Goal: Use online tool/utility: Utilize a website feature to perform a specific function

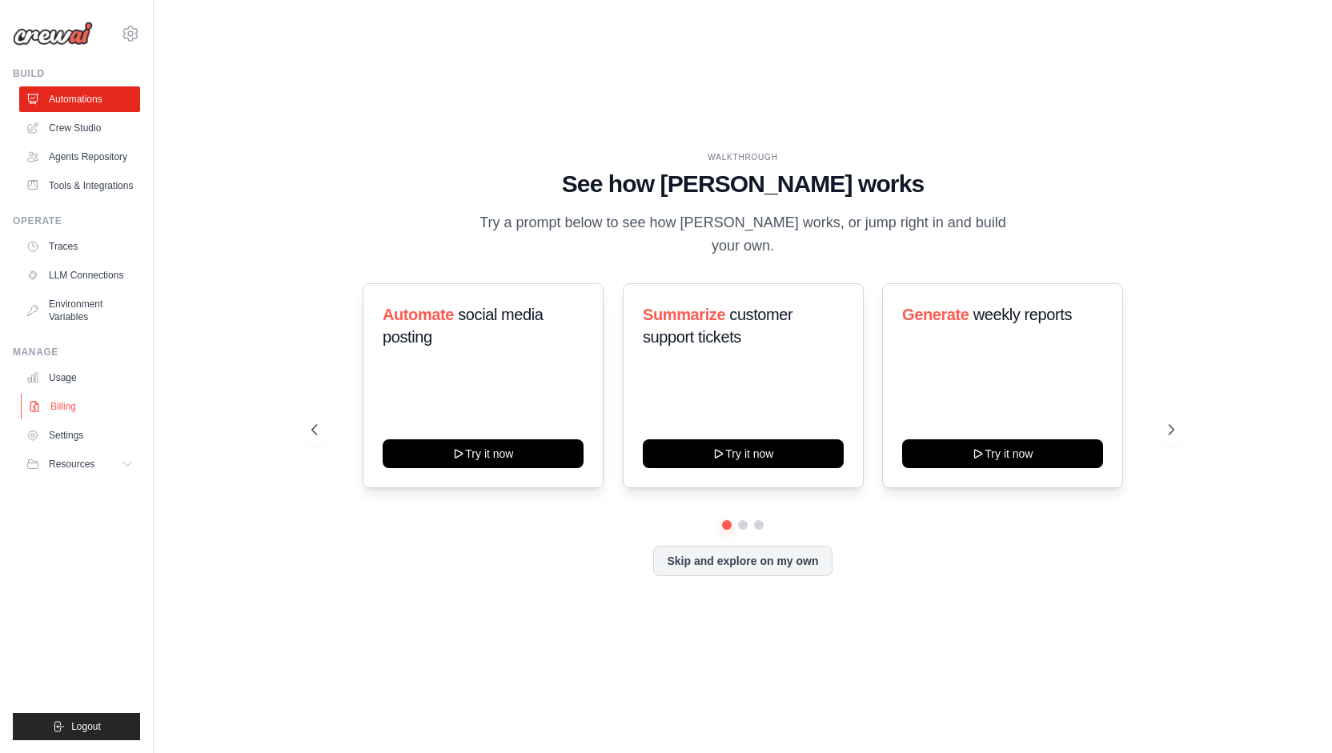
click at [62, 420] on link "Billing" at bounding box center [81, 407] width 121 height 26
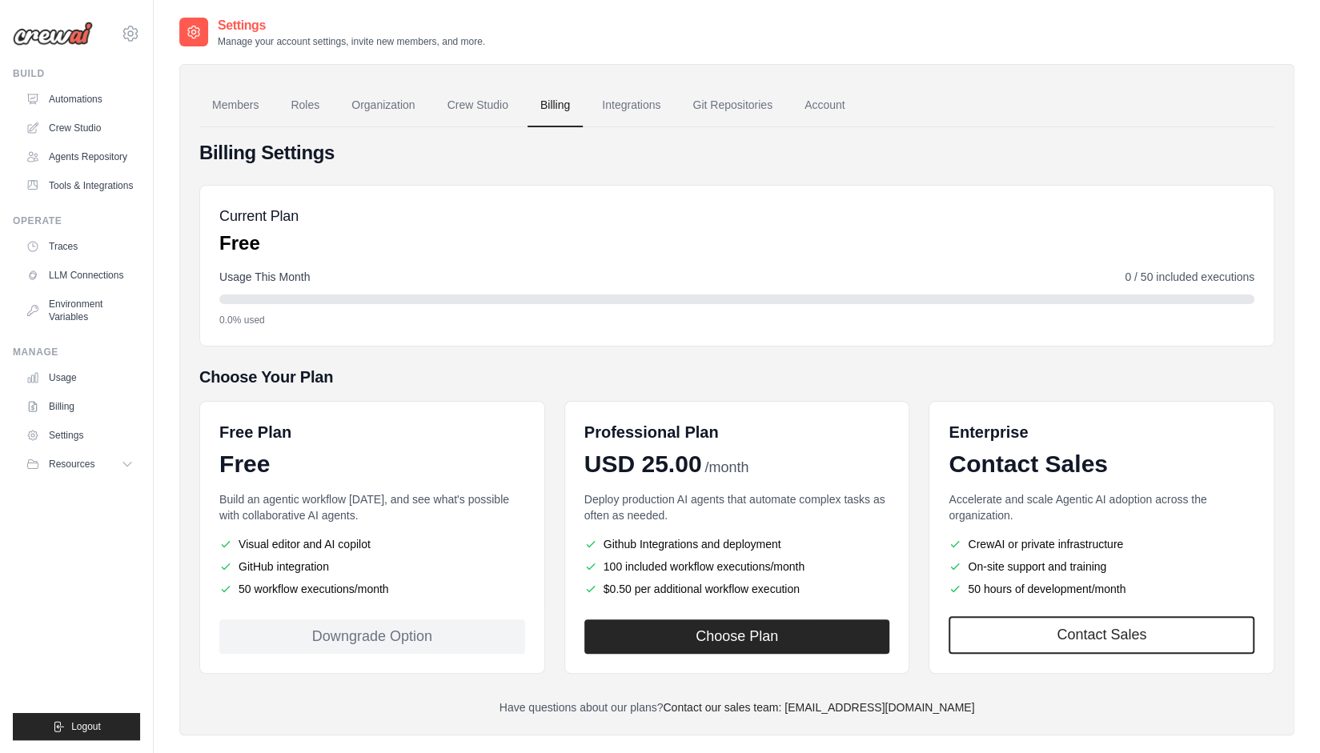
scroll to position [32, 0]
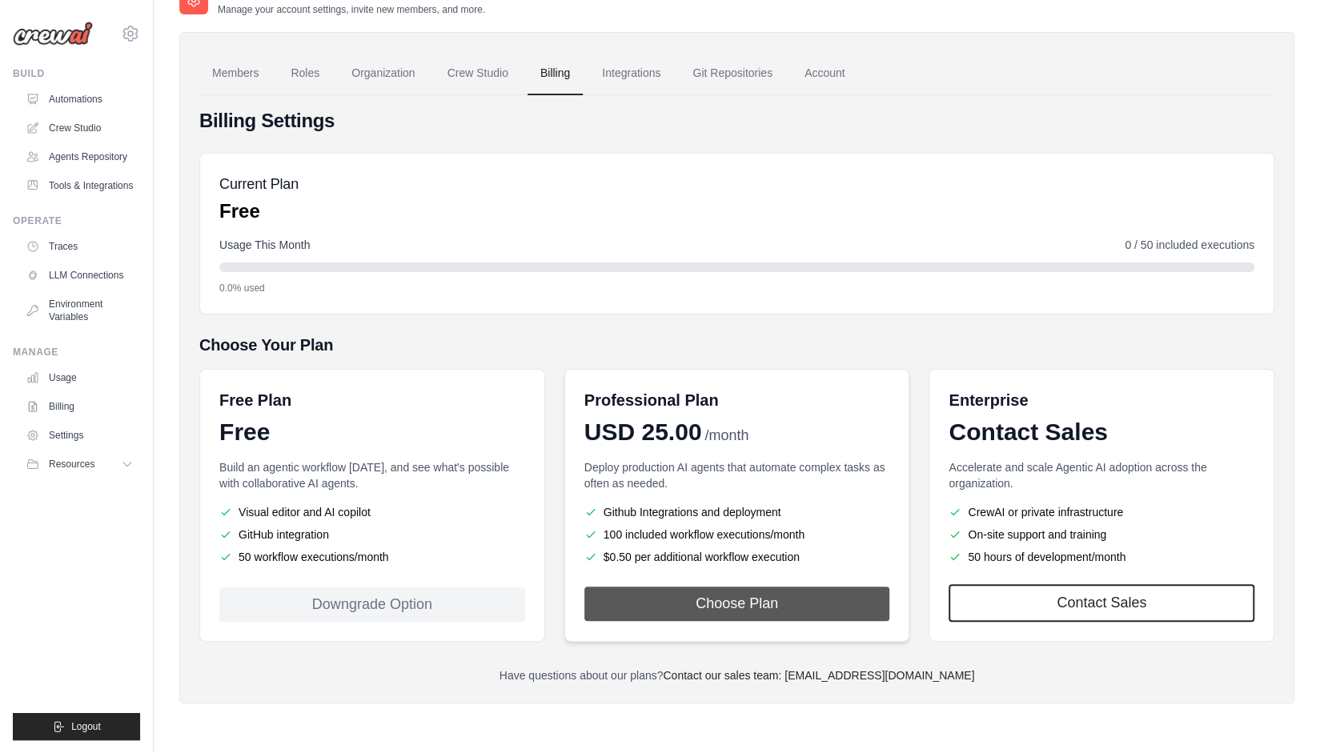
click at [741, 596] on button "Choose Plan" at bounding box center [737, 604] width 306 height 34
click at [352, 556] on li "50 workflow executions/month" at bounding box center [372, 557] width 306 height 16
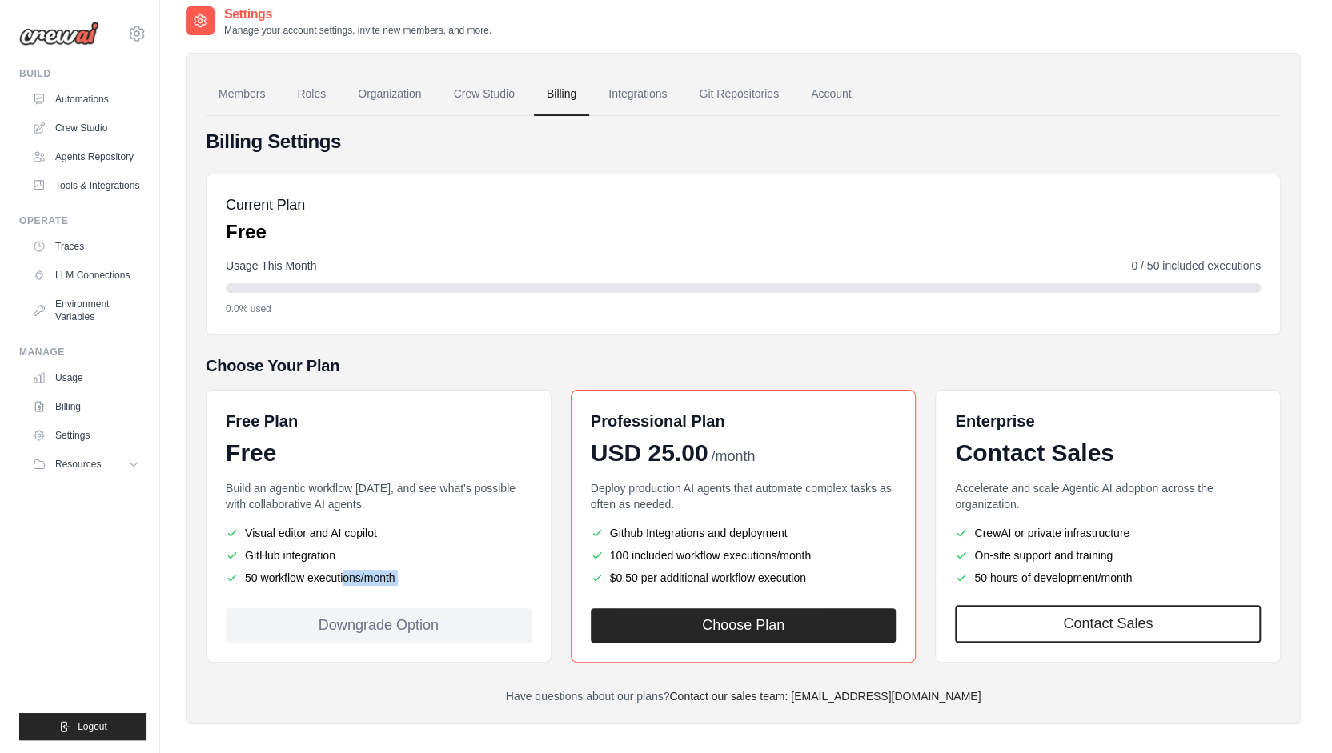
scroll to position [0, 0]
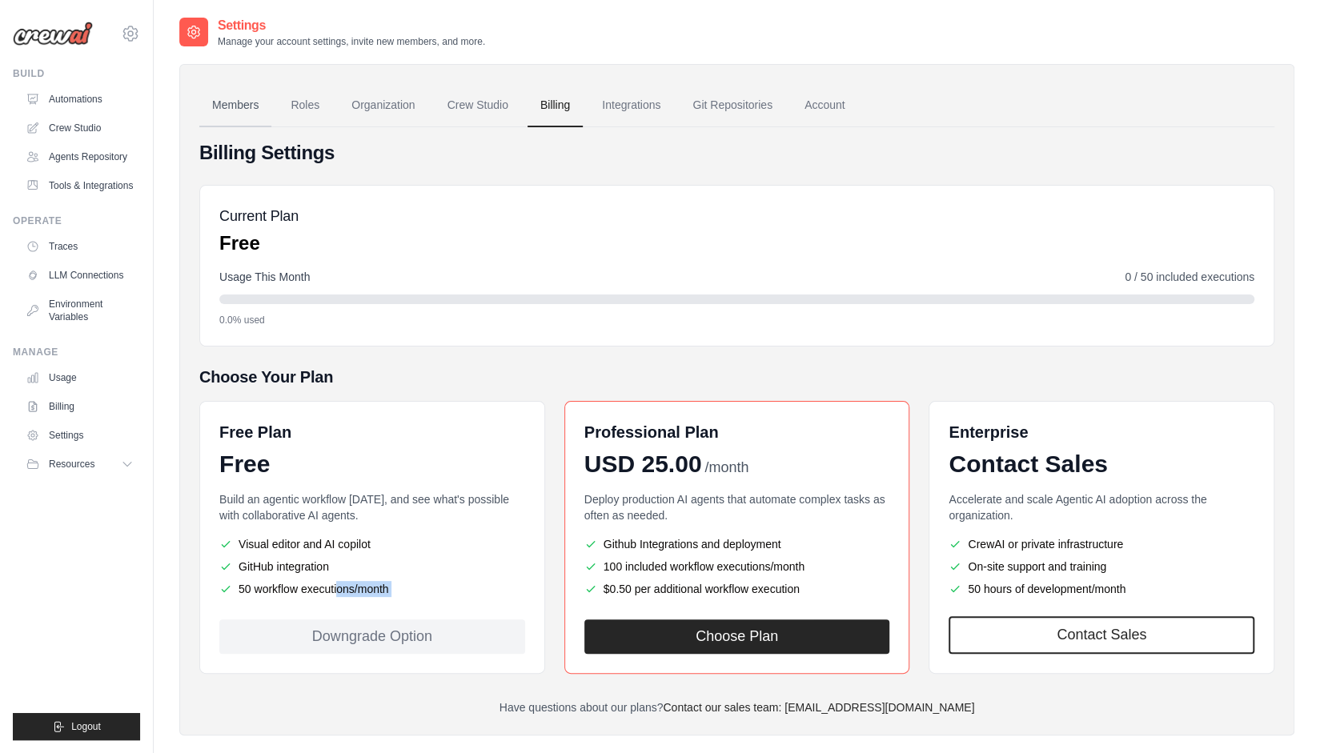
click at [235, 104] on link "Members" at bounding box center [235, 105] width 72 height 43
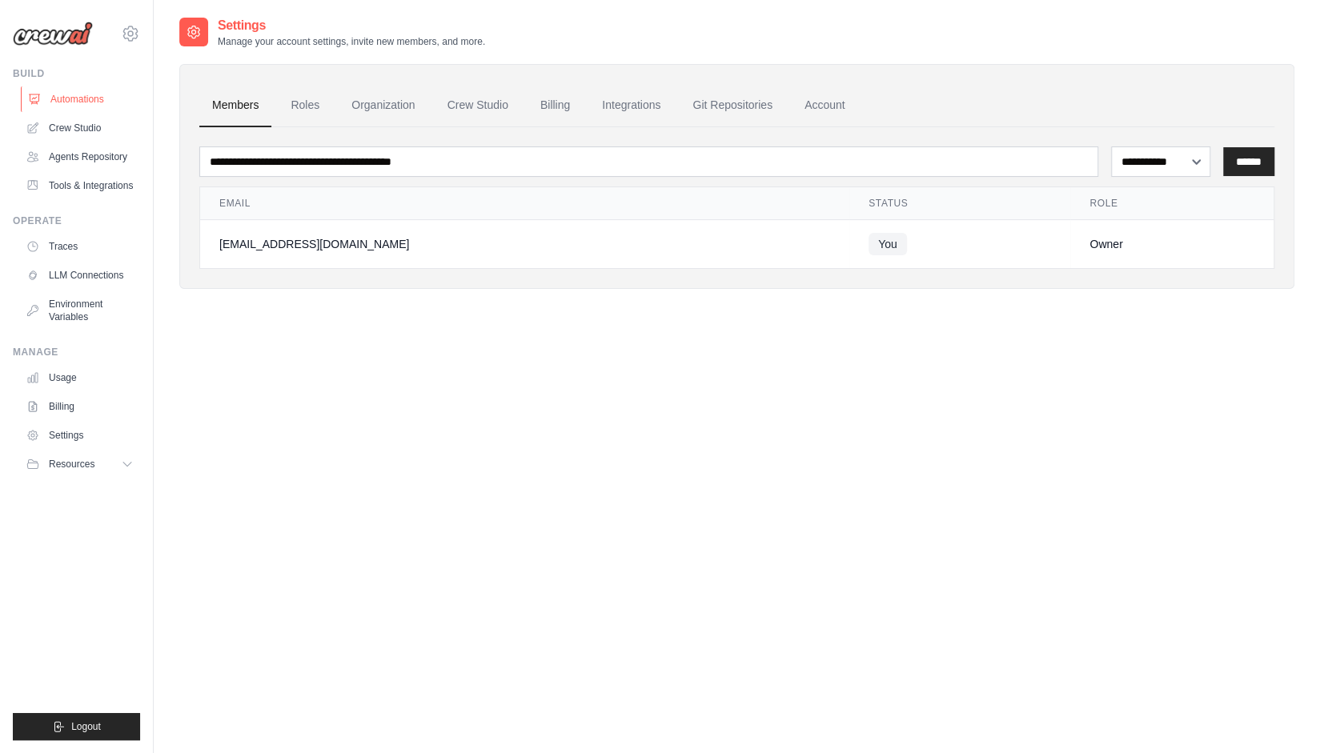
click at [66, 95] on link "Automations" at bounding box center [81, 99] width 121 height 26
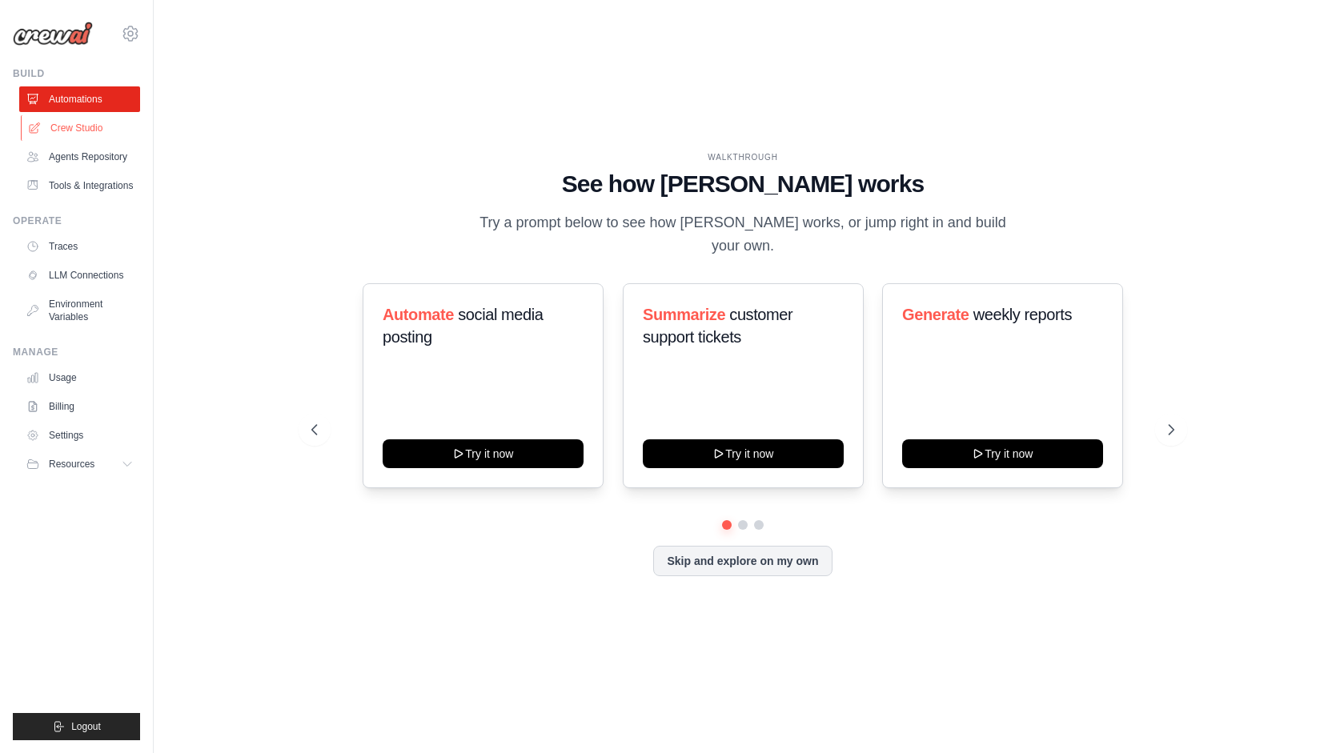
click at [67, 118] on link "Crew Studio" at bounding box center [81, 128] width 121 height 26
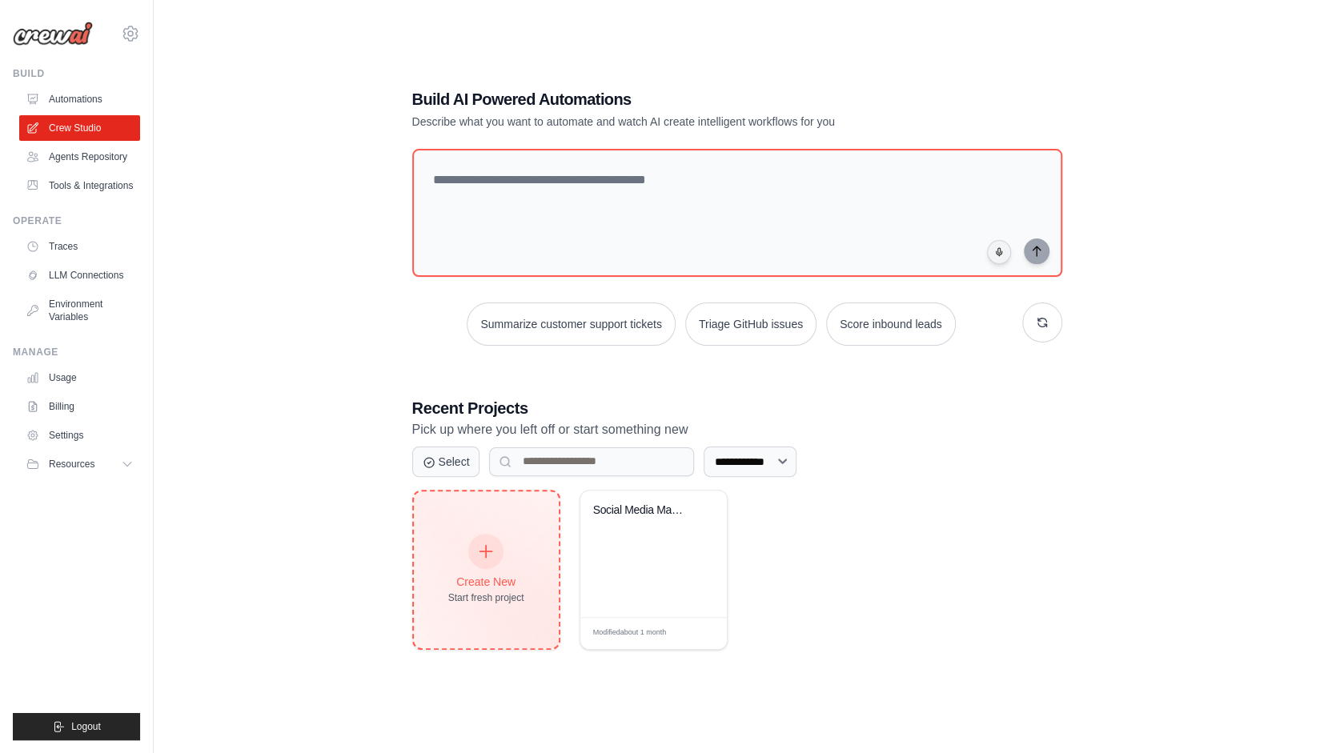
scroll to position [32, 0]
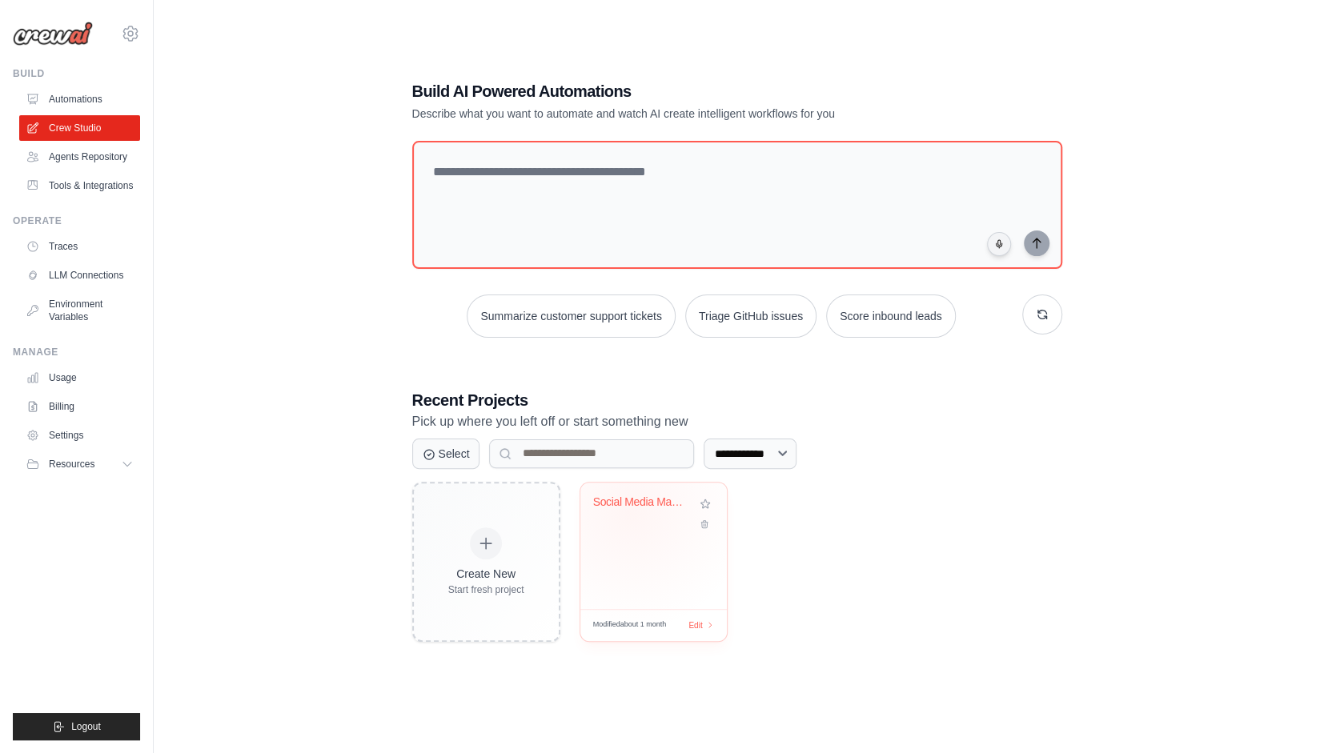
click at [629, 512] on div "Social Media Management & Analytics..." at bounding box center [641, 506] width 97 height 21
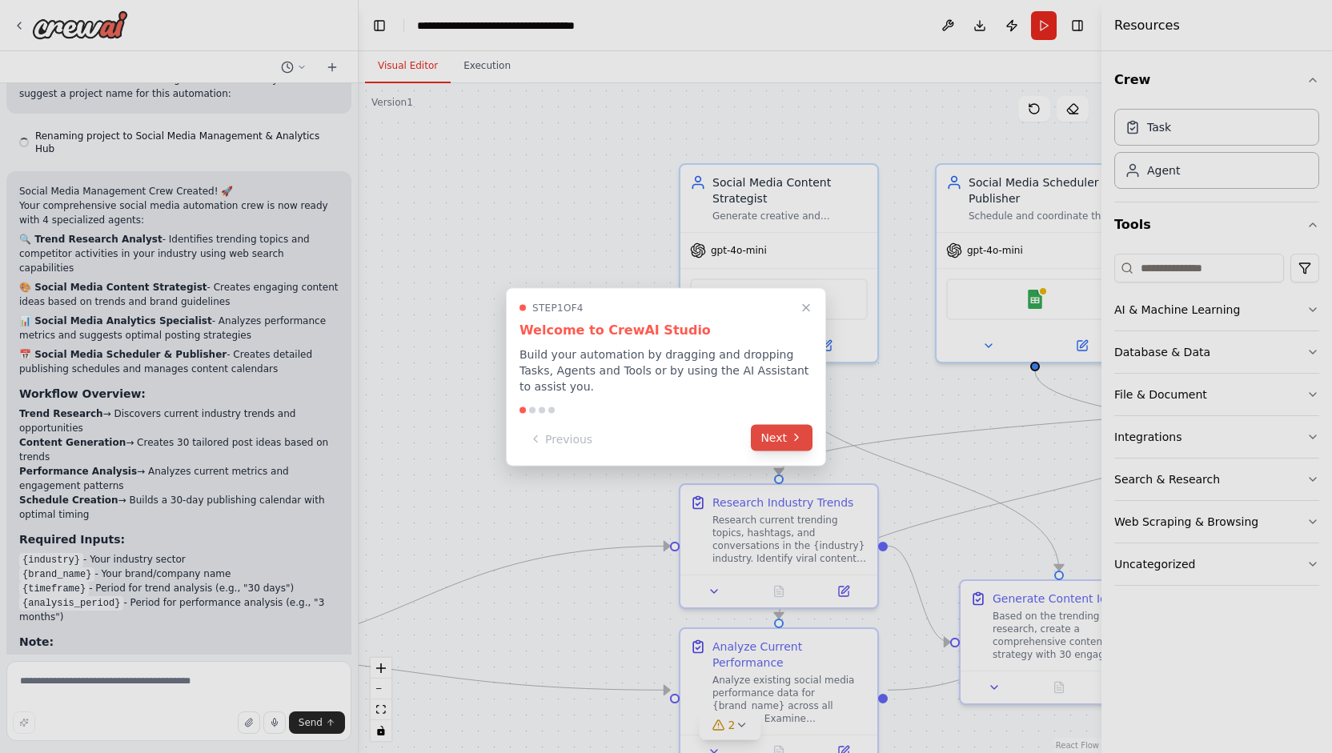
scroll to position [1039, 0]
click at [776, 432] on button "Next" at bounding box center [782, 437] width 62 height 26
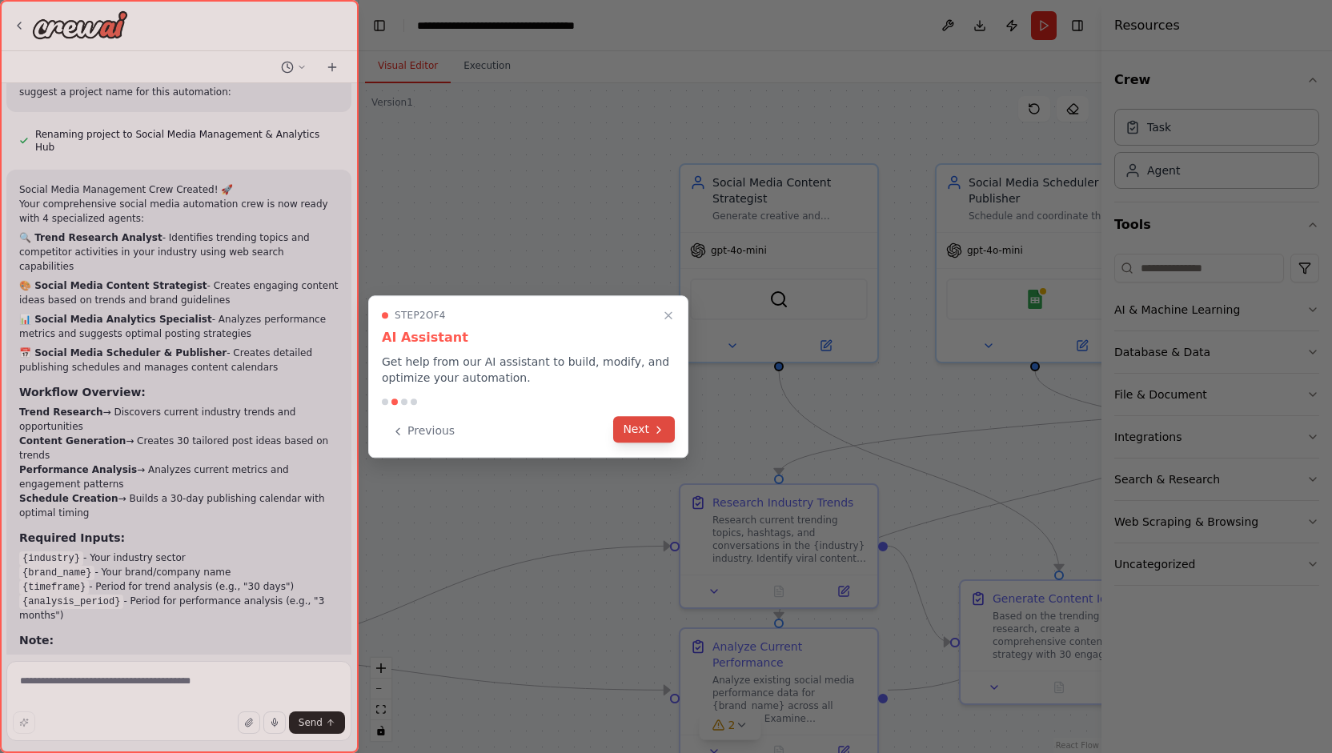
click at [649, 425] on button "Next" at bounding box center [644, 429] width 62 height 26
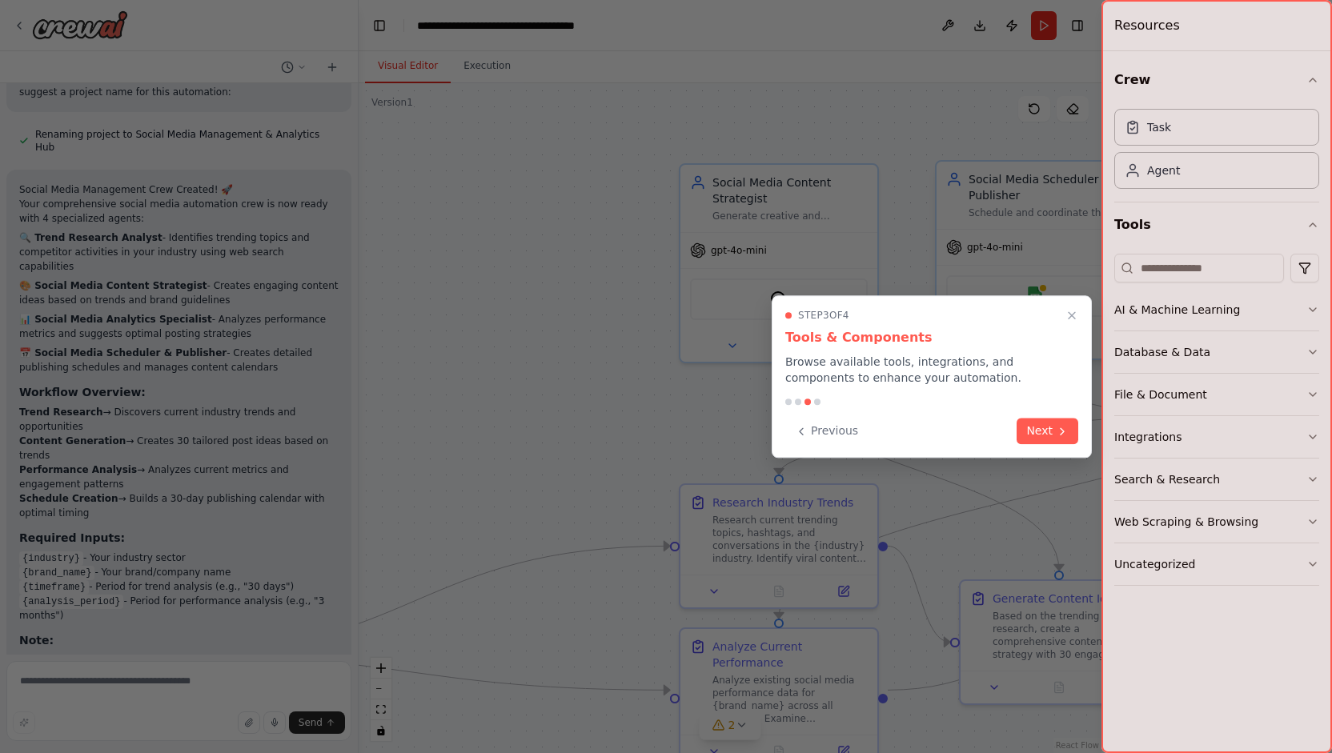
click at [1062, 310] on button "Close walkthrough" at bounding box center [1071, 315] width 19 height 19
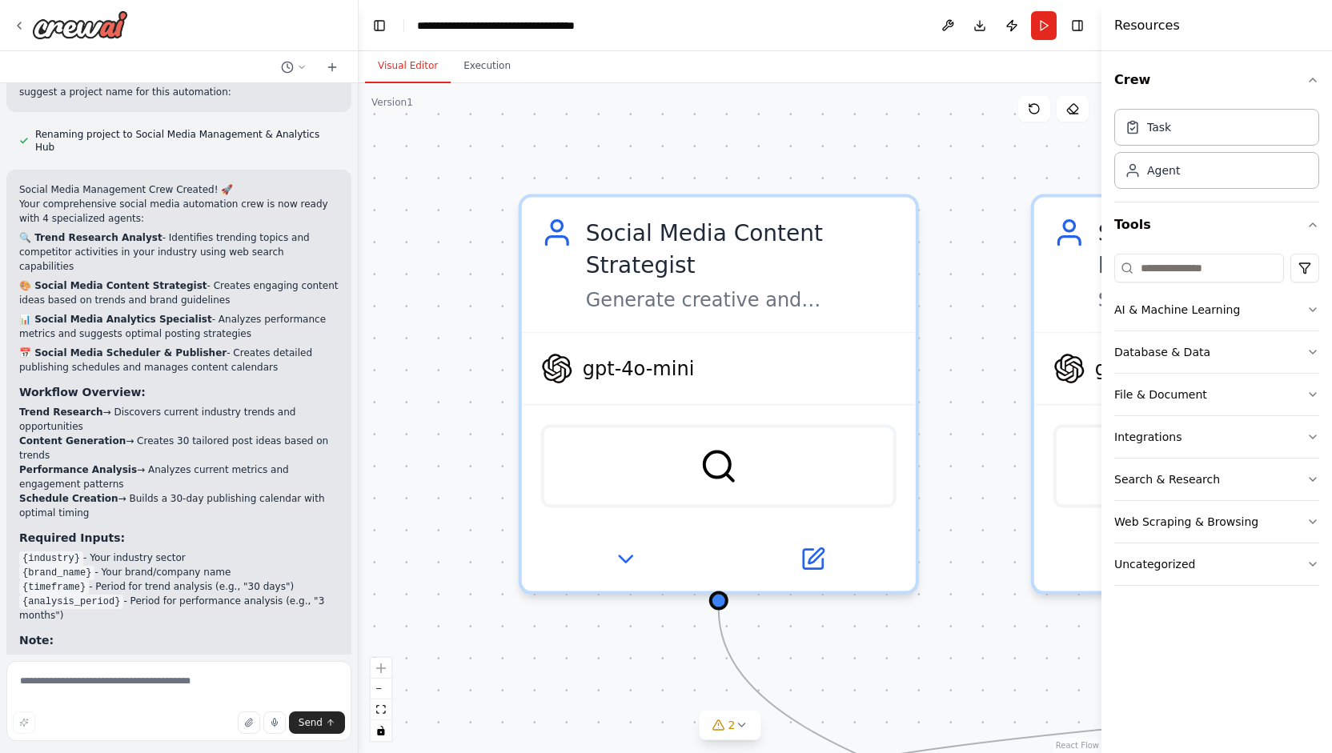
drag, startPoint x: 682, startPoint y: 281, endPoint x: 270, endPoint y: 457, distance: 448.4
click at [400, 482] on div ".deletable-edge-delete-btn { width: 20px; height: 20px; border: 0px solid #ffff…" at bounding box center [730, 418] width 743 height 670
drag, startPoint x: 270, startPoint y: 457, endPoint x: 262, endPoint y: 455, distance: 8.4
click at [262, 455] on div "Create a crew that schedules and publishes social media content across multiple…" at bounding box center [179, 369] width 358 height 572
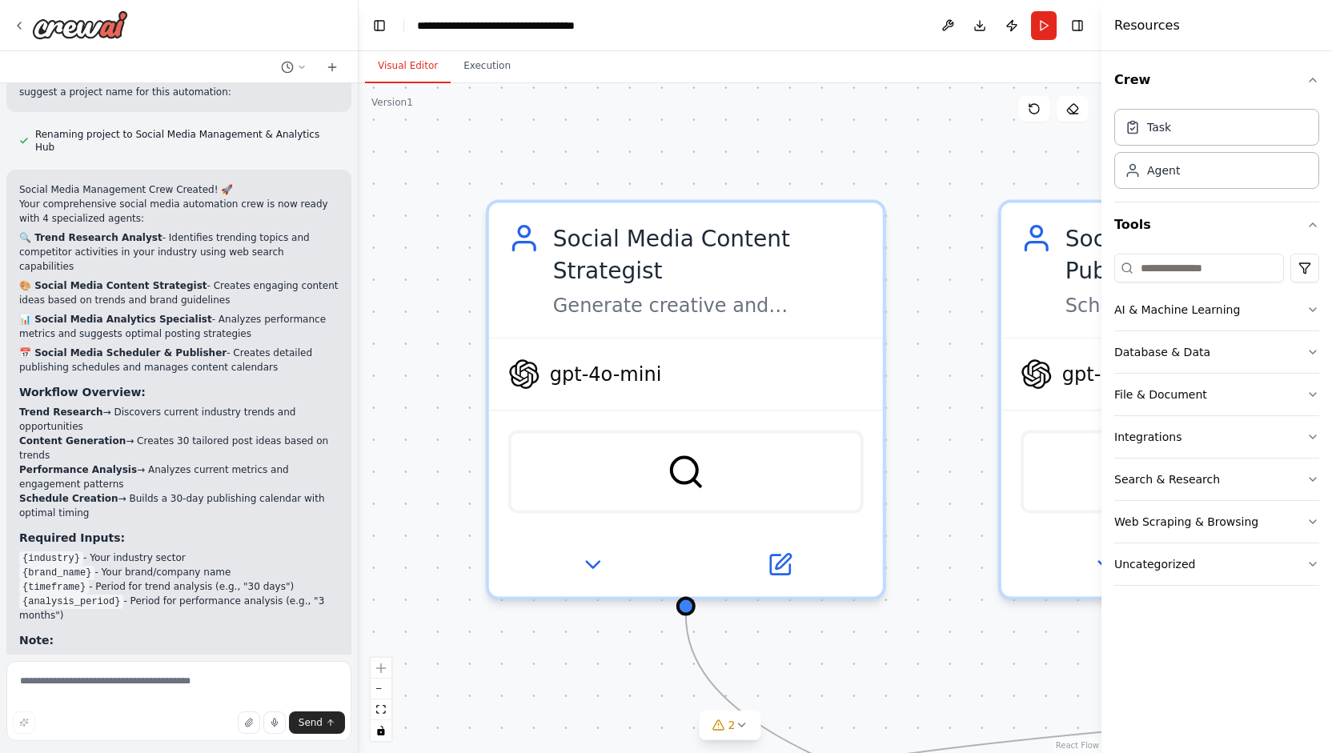
click at [262, 551] on li "{industry} - Your industry sector" at bounding box center [178, 558] width 319 height 14
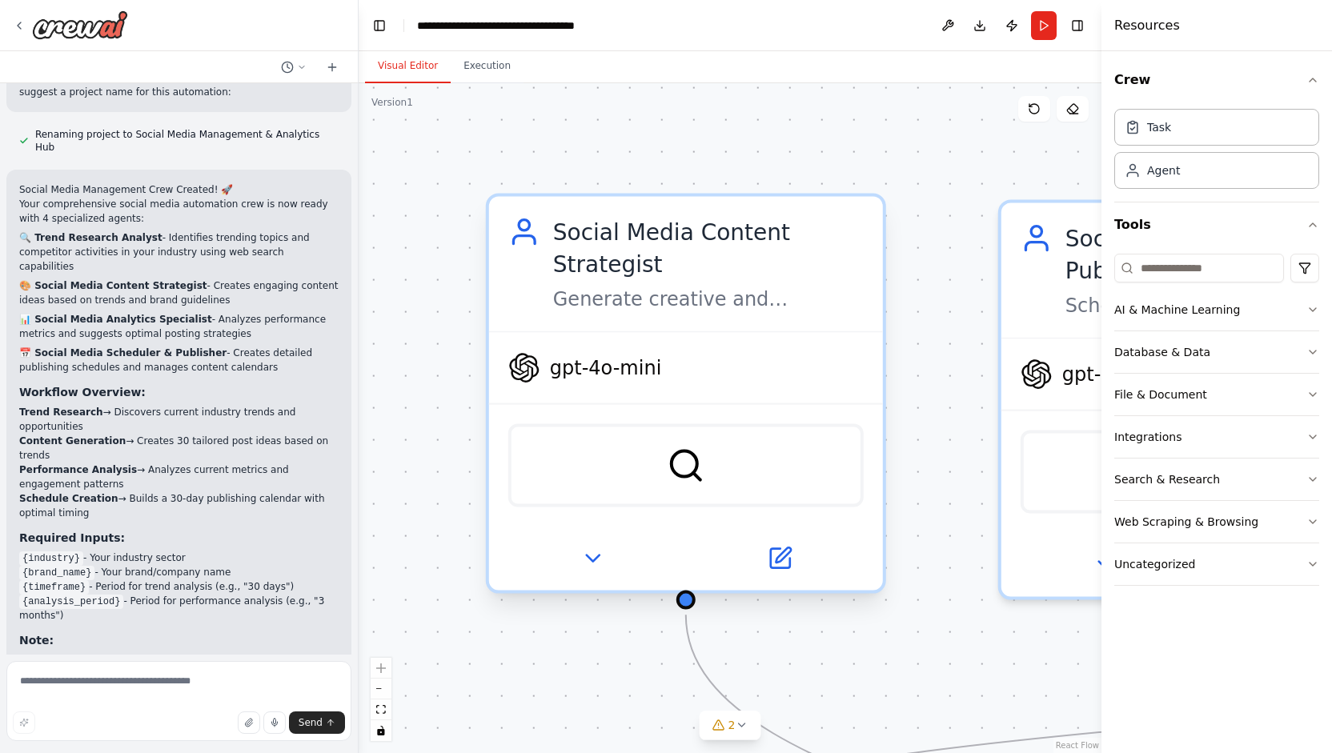
click at [596, 397] on div "gpt-4o-mini" at bounding box center [686, 368] width 394 height 70
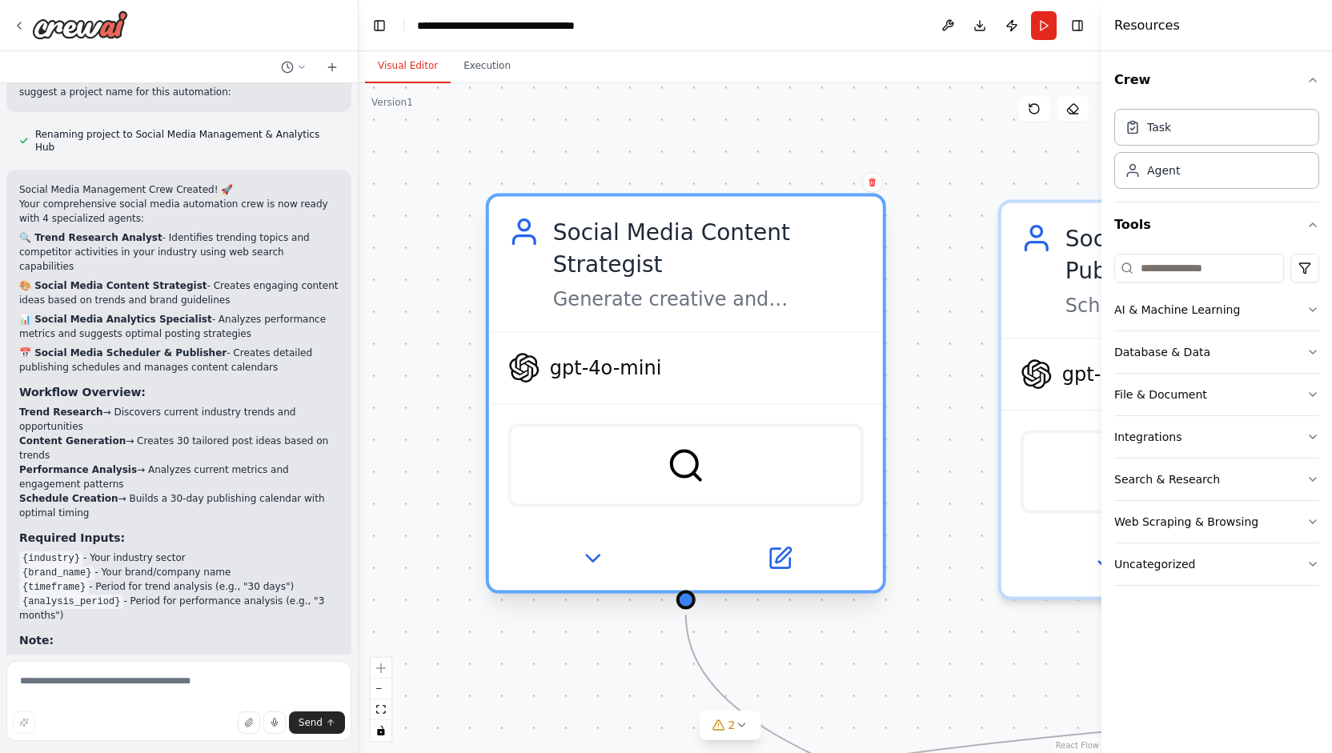
click at [606, 373] on span "gpt-4o-mini" at bounding box center [606, 368] width 112 height 26
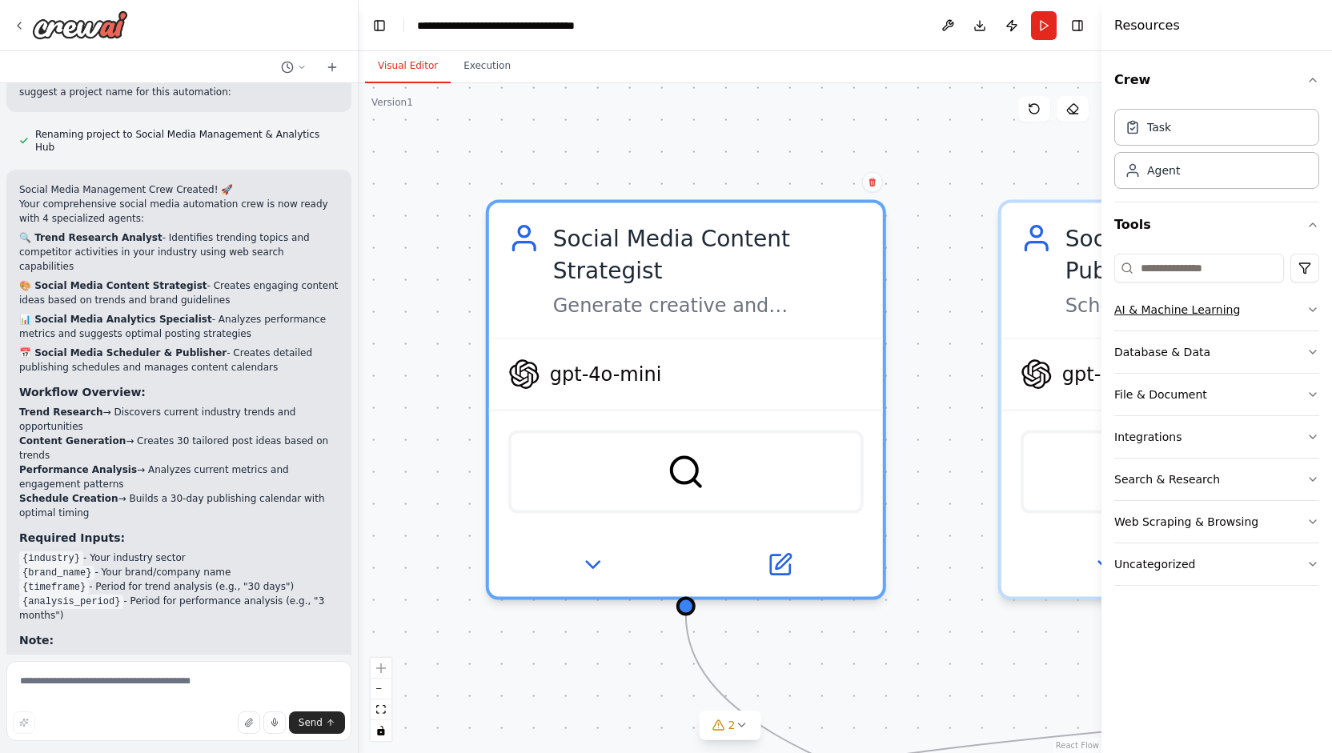
click at [1147, 306] on div "AI & Machine Learning" at bounding box center [1177, 310] width 126 height 16
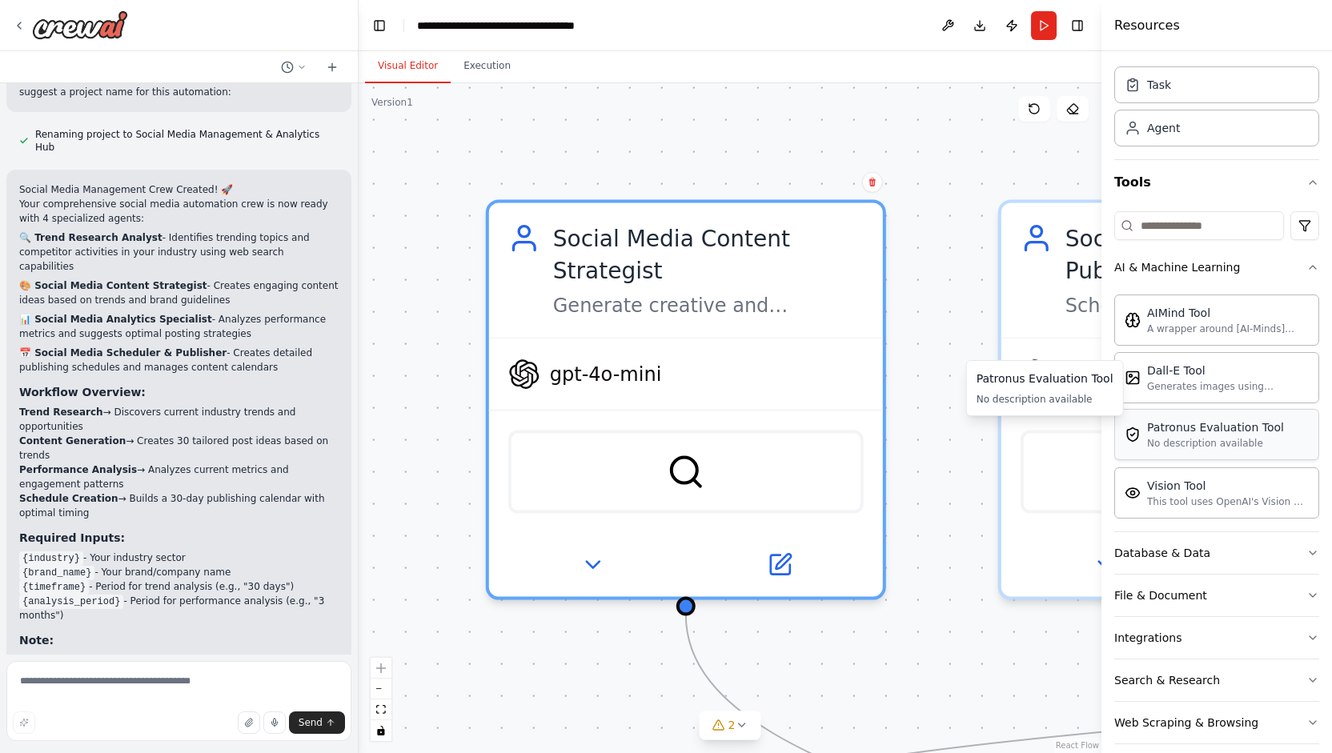
scroll to position [96, 0]
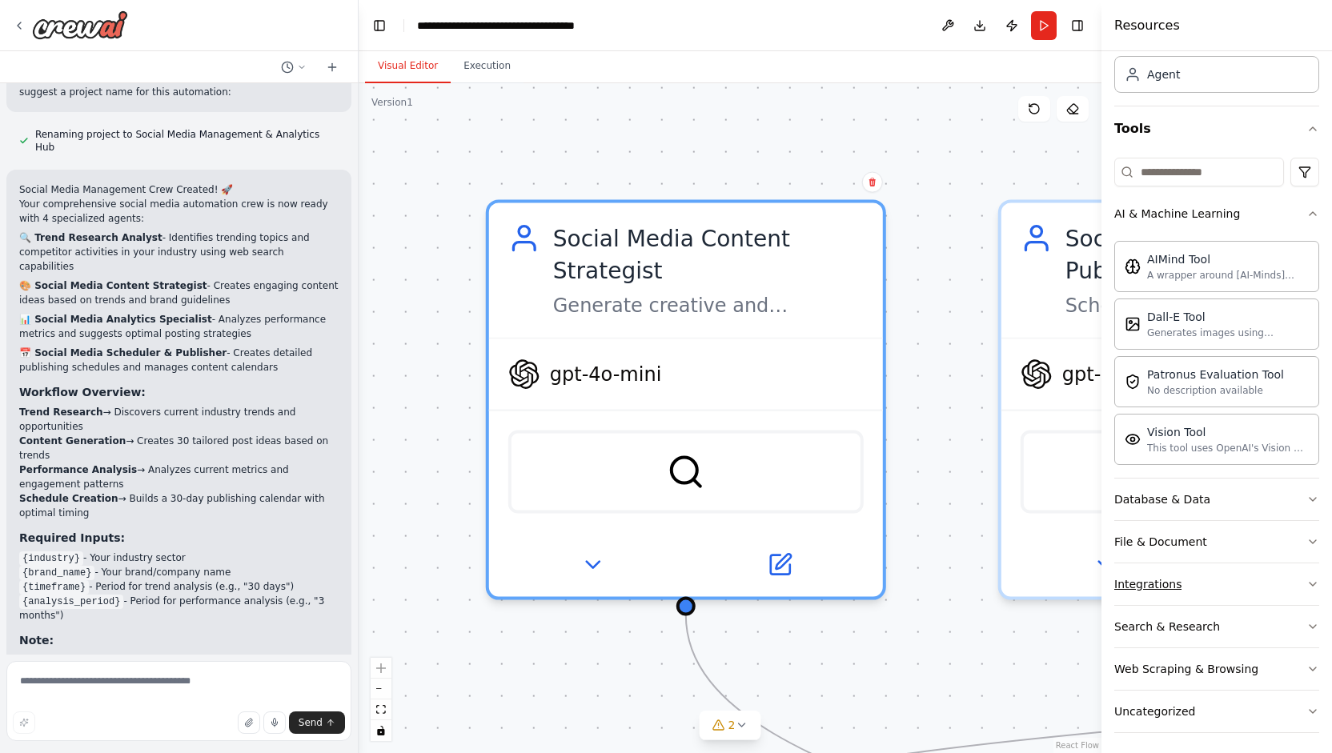
click at [1170, 588] on button "Integrations" at bounding box center [1216, 585] width 205 height 42
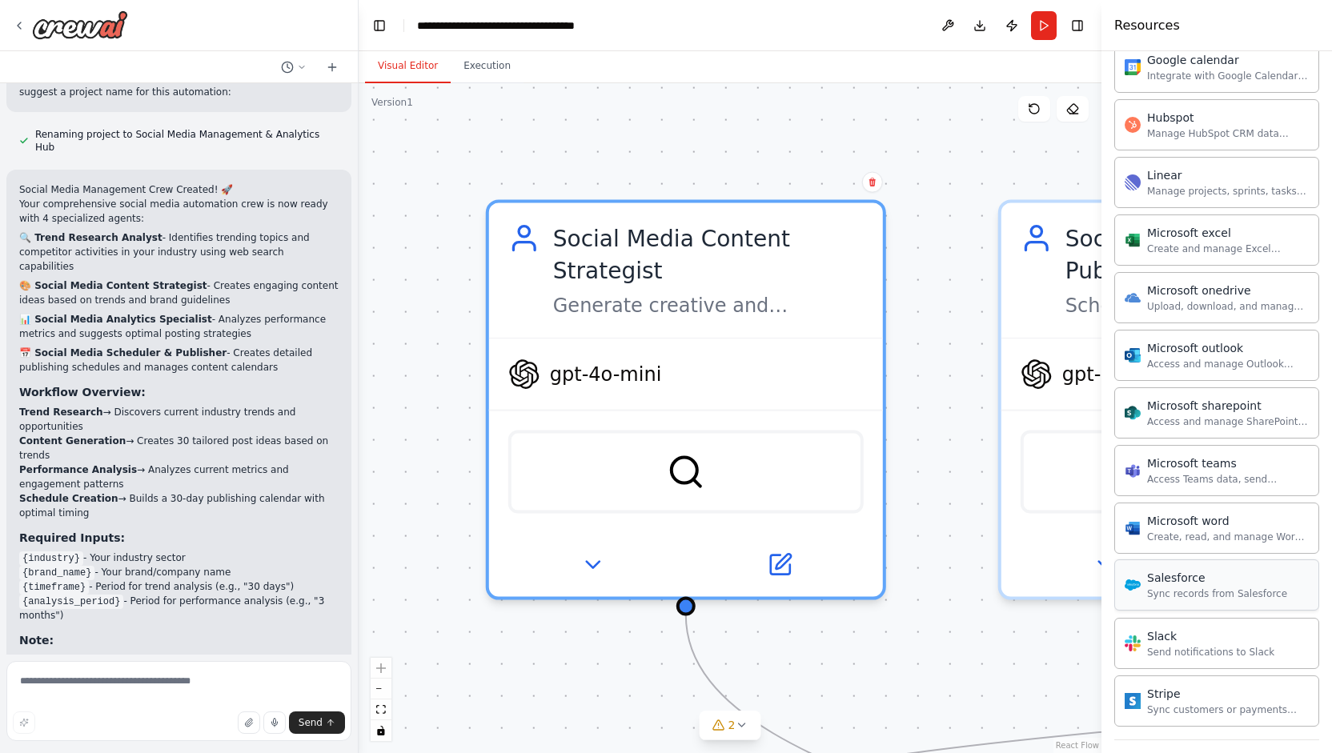
scroll to position [1022, 0]
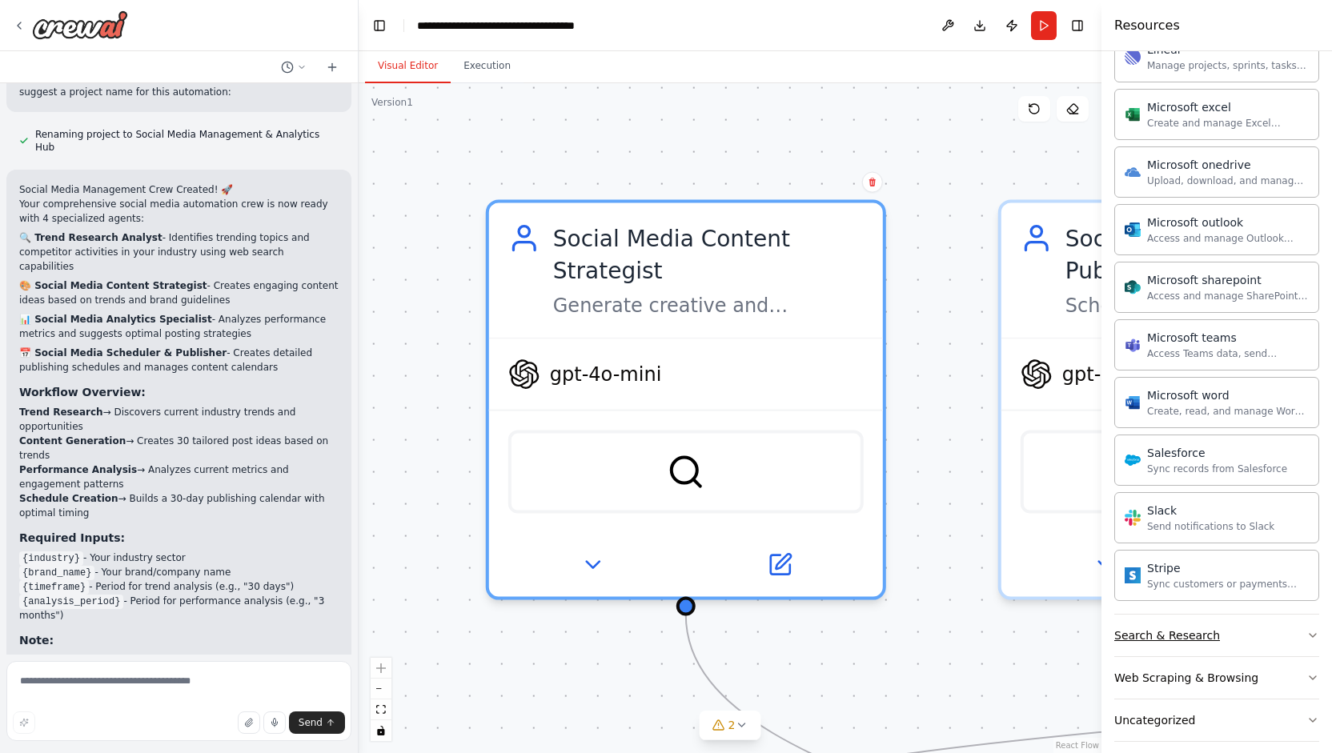
click at [1179, 632] on button "Search & Research" at bounding box center [1216, 636] width 205 height 42
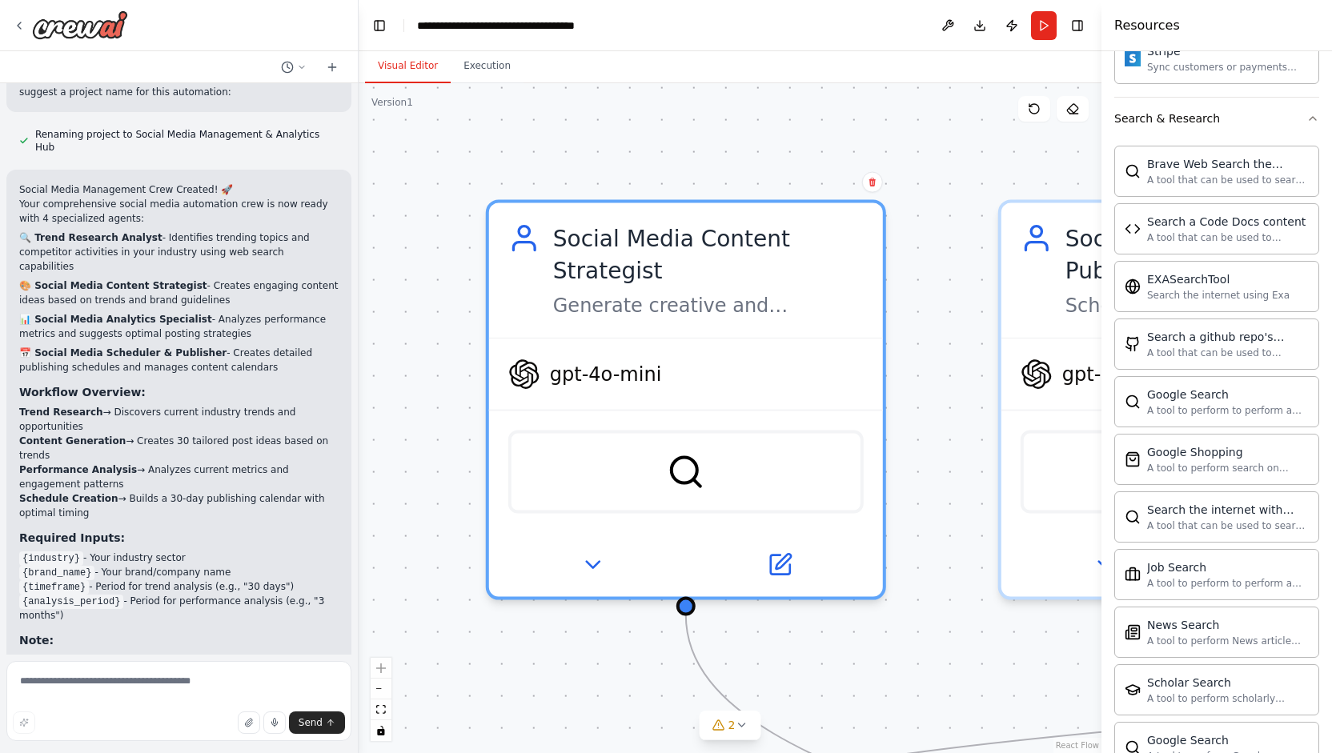
scroll to position [1195, 0]
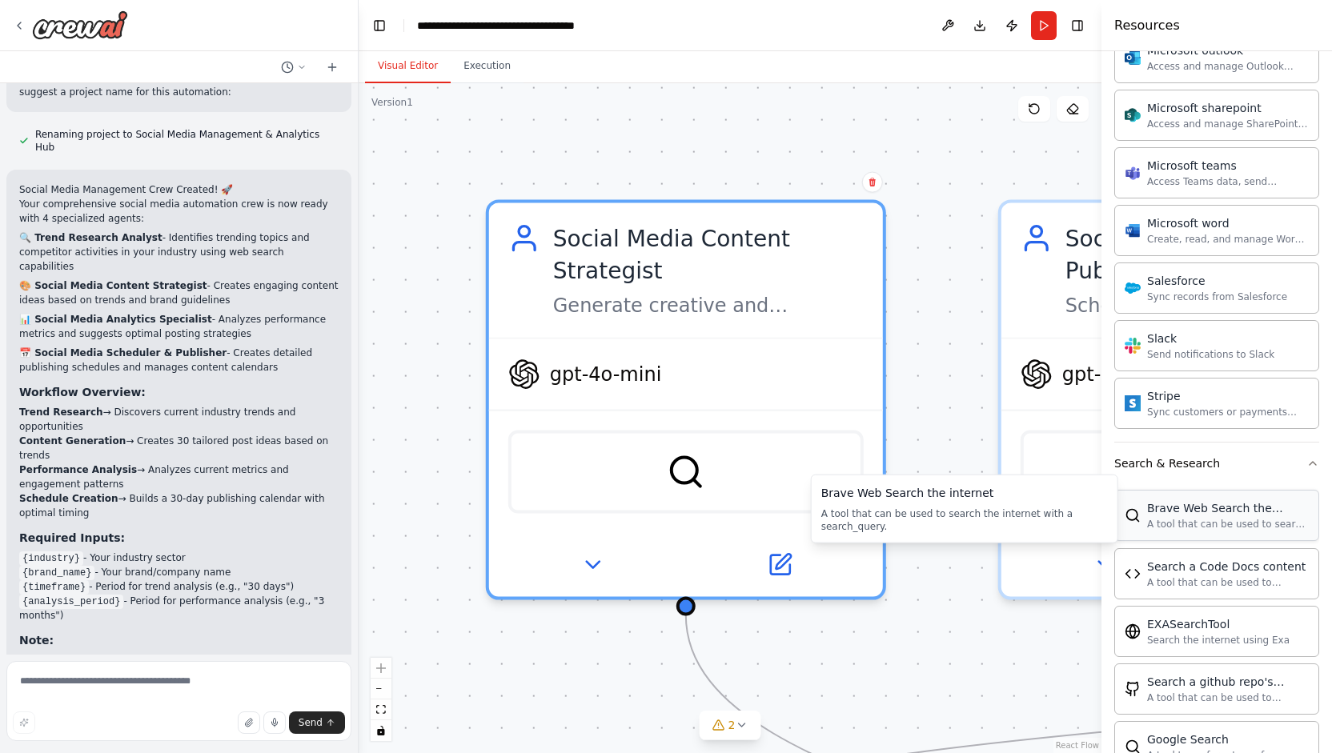
click at [1192, 518] on div "A tool that can be used to search the internet with a search_query." at bounding box center [1228, 524] width 162 height 13
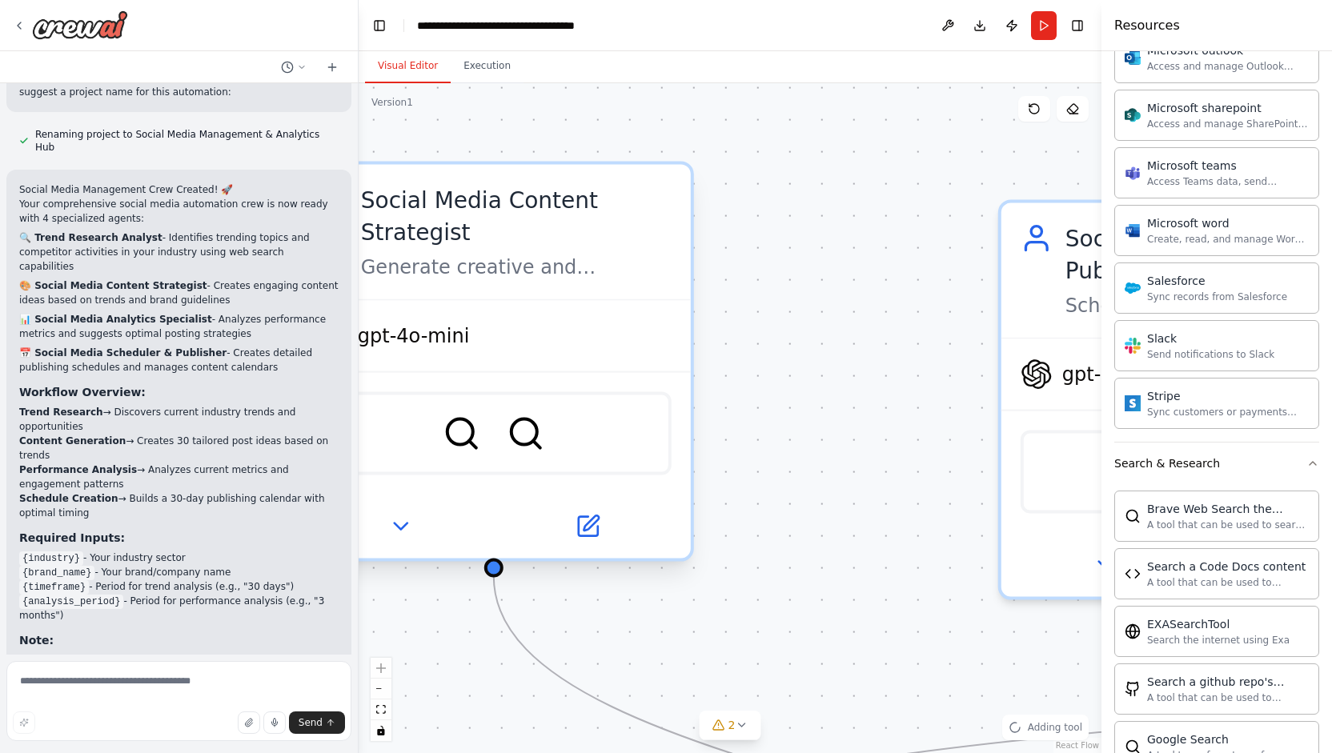
drag, startPoint x: 1192, startPoint y: 504, endPoint x: 607, endPoint y: 253, distance: 636.6
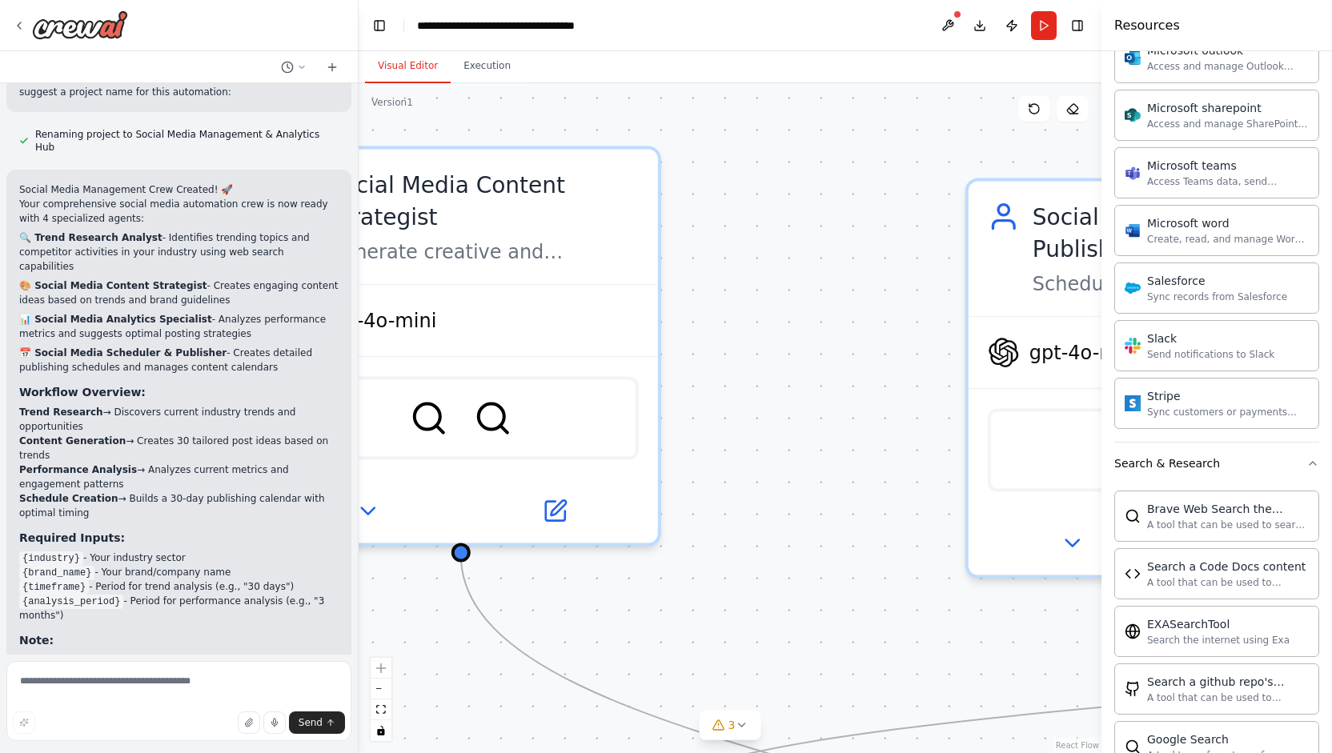
drag, startPoint x: 878, startPoint y: 410, endPoint x: 859, endPoint y: 390, distance: 27.7
click at [867, 400] on div ".deletable-edge-delete-btn { width: 20px; height: 20px; border: 0px solid #ffff…" at bounding box center [730, 418] width 743 height 670
click at [830, 364] on div ".deletable-edge-delete-btn { width: 20px; height: 20px; border: 0px solid #ffff…" at bounding box center [730, 418] width 743 height 670
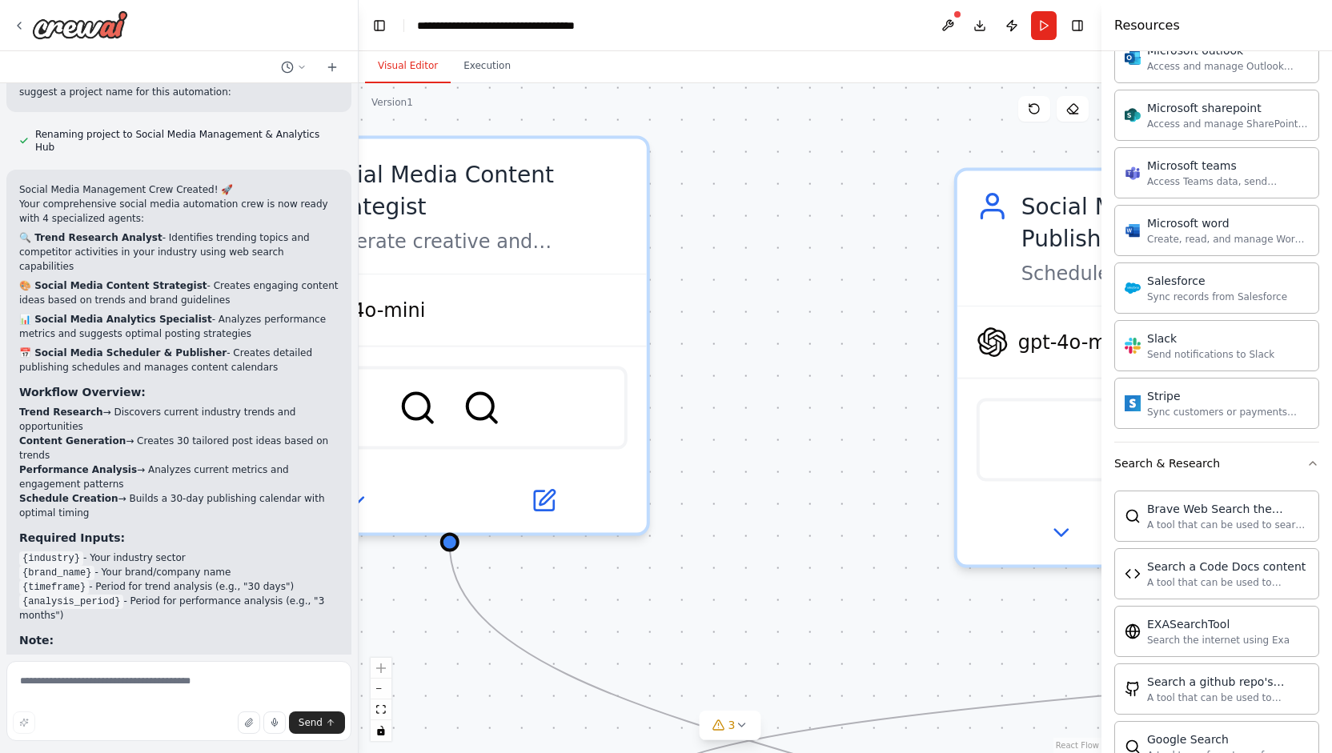
click at [796, 364] on div ".deletable-edge-delete-btn { width: 20px; height: 20px; border: 0px solid #ffff…" at bounding box center [730, 418] width 743 height 670
click at [1205, 518] on div "A tool that can be used to search the internet with a search_query." at bounding box center [1228, 524] width 162 height 13
